Goal: Task Accomplishment & Management: Manage account settings

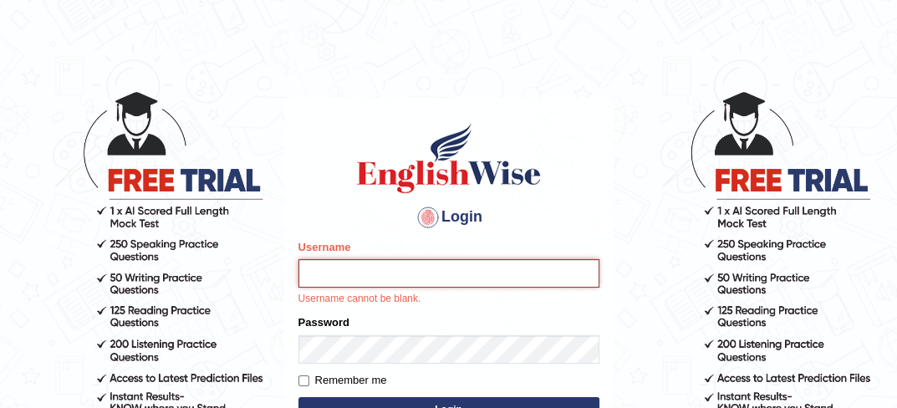
click at [327, 268] on input "Username" at bounding box center [448, 273] width 301 height 28
type input "0434928803"
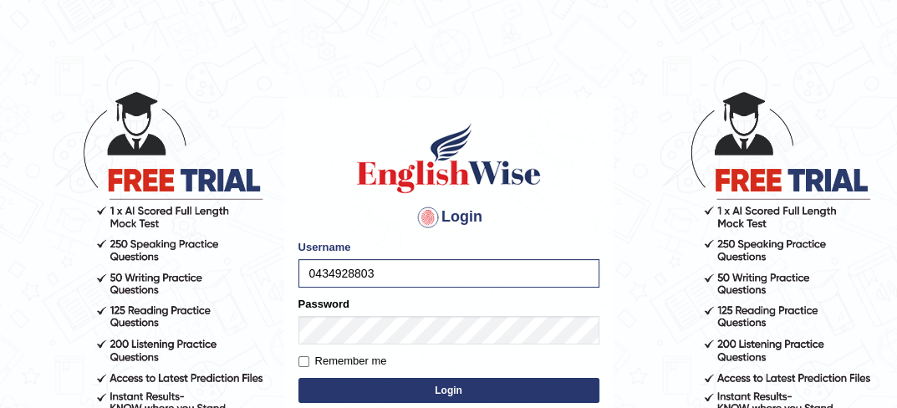
click at [395, 389] on button "Login" at bounding box center [448, 390] width 301 height 25
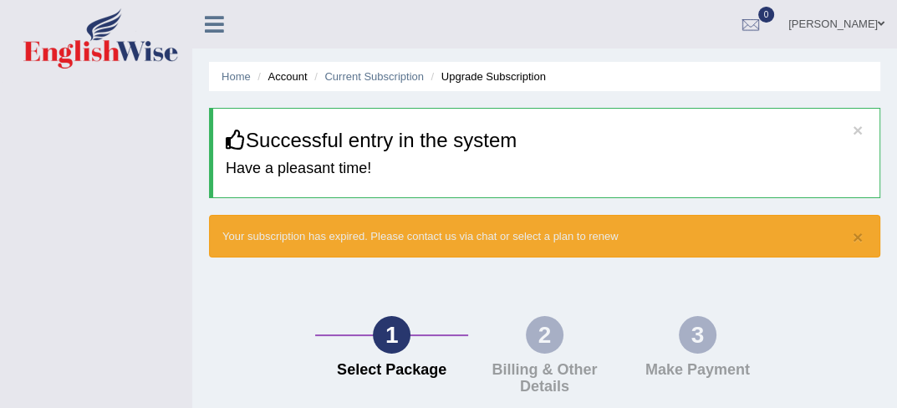
click at [851, 235] on div "× Your subscription has expired. Please contact us via chat or select a plan to…" at bounding box center [544, 236] width 671 height 43
click at [861, 232] on button "×" at bounding box center [858, 237] width 10 height 18
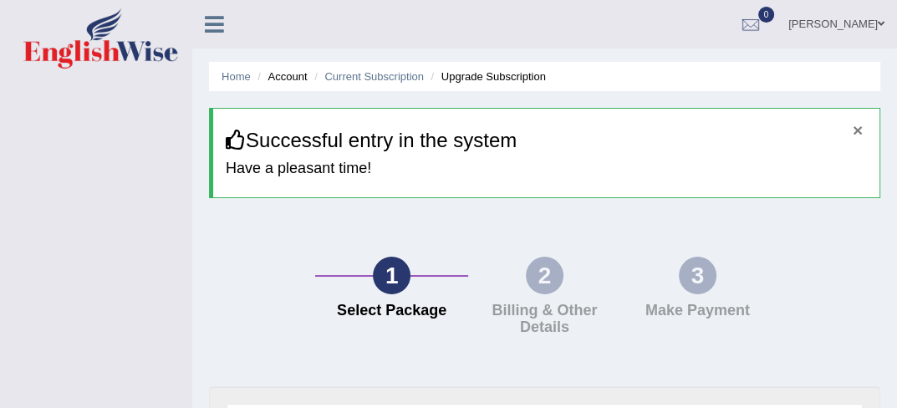
click at [857, 128] on button "×" at bounding box center [858, 130] width 10 height 18
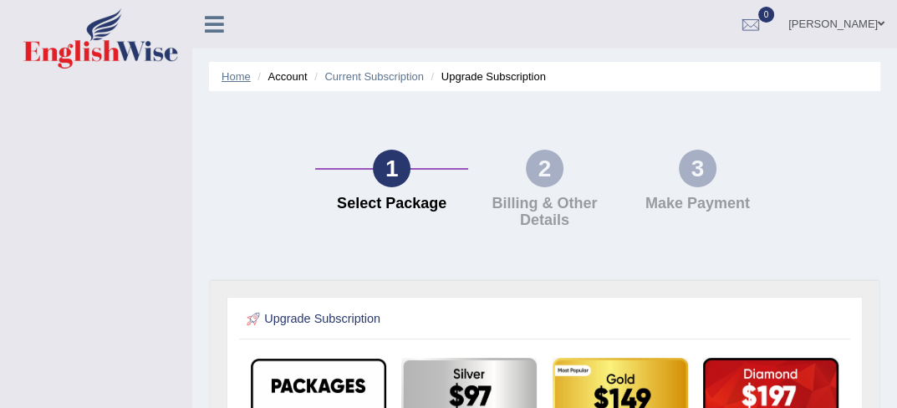
click at [230, 74] on link "Home" at bounding box center [236, 76] width 29 height 13
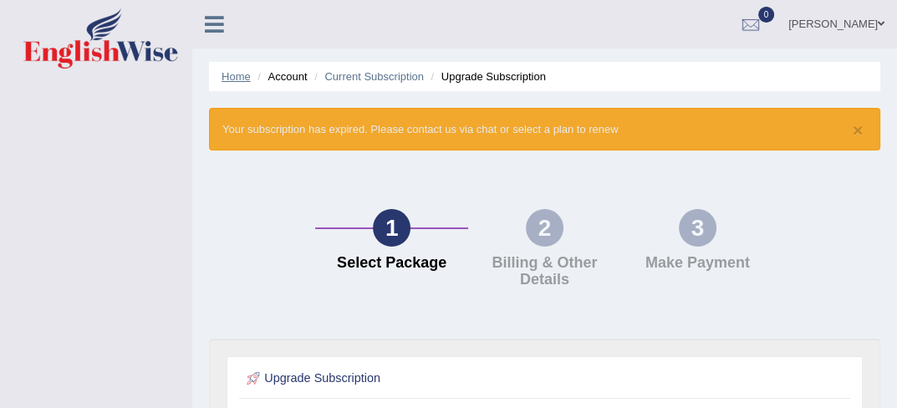
click at [237, 71] on link "Home" at bounding box center [236, 76] width 29 height 13
click at [870, 27] on link "[PERSON_NAME]" at bounding box center [836, 21] width 121 height 43
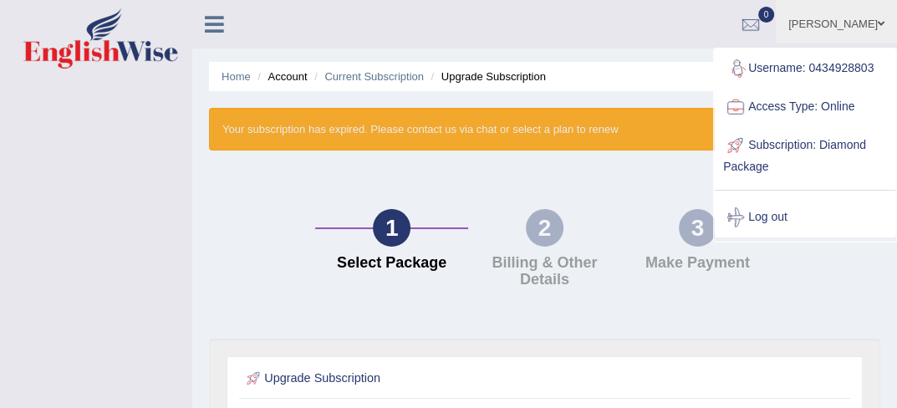
click at [869, 24] on link "Priya Sharma" at bounding box center [836, 21] width 121 height 43
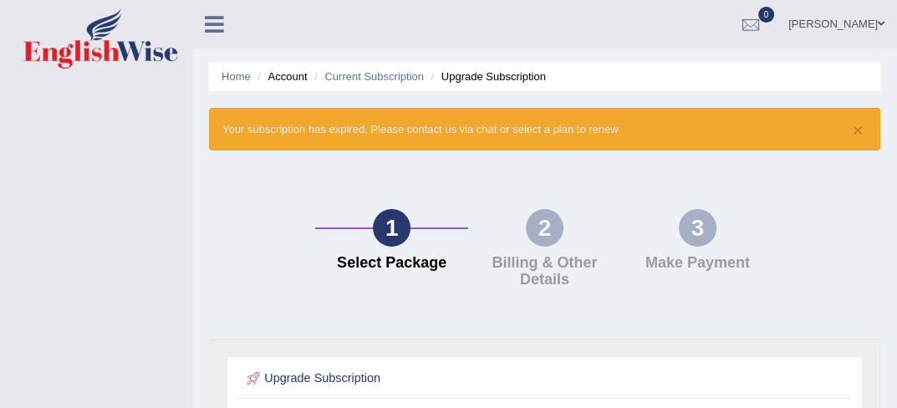
click at [859, 20] on link "Priya Sharma" at bounding box center [836, 21] width 121 height 43
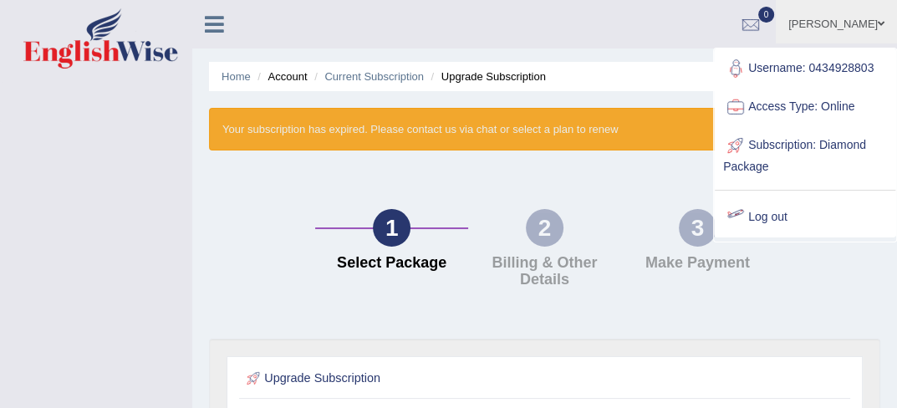
click at [774, 215] on link "Log out" at bounding box center [805, 217] width 181 height 38
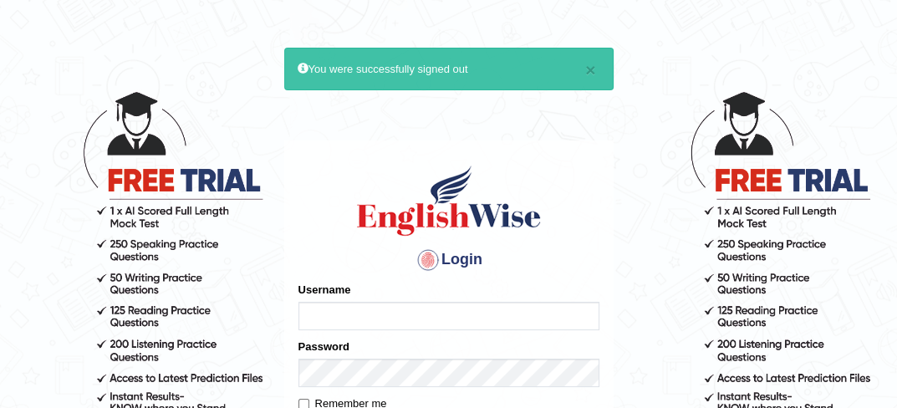
click at [596, 71] on div "× You were successfully signed out" at bounding box center [448, 69] width 329 height 43
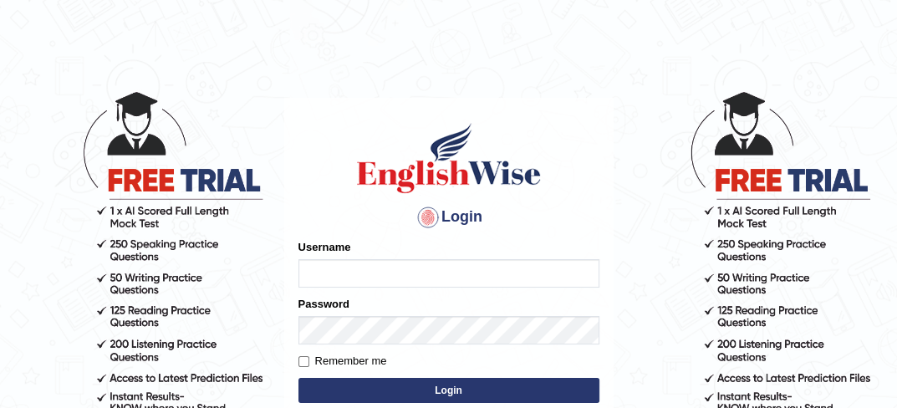
type input "0434928803"
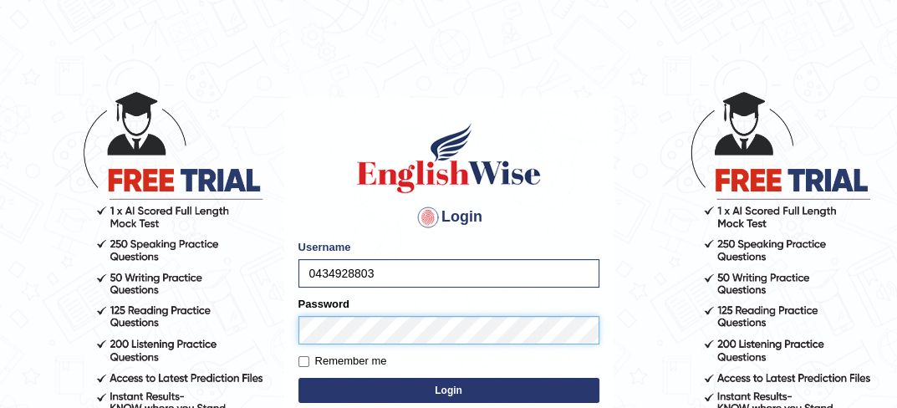
click at [298, 378] on button "Login" at bounding box center [448, 390] width 301 height 25
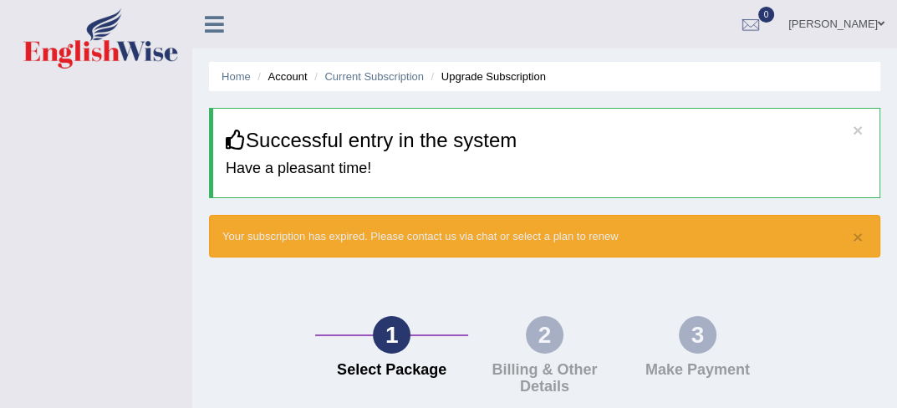
click at [876, 15] on link "[PERSON_NAME]" at bounding box center [836, 21] width 121 height 43
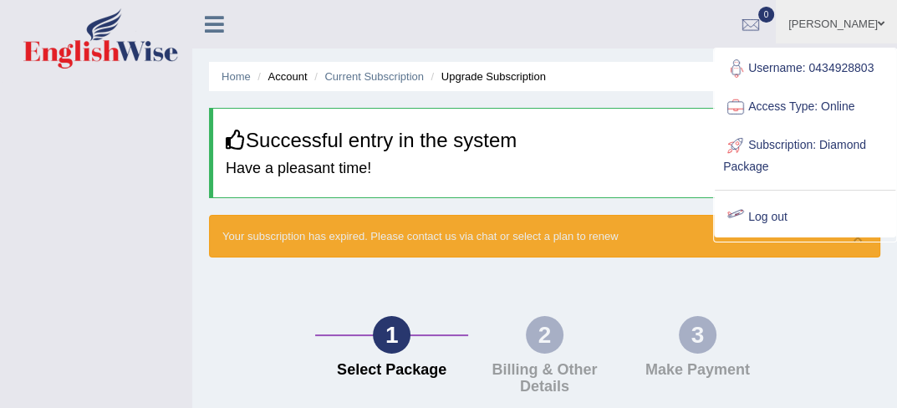
click at [773, 223] on link "Log out" at bounding box center [805, 217] width 181 height 38
